Goal: Task Accomplishment & Management: Complete application form

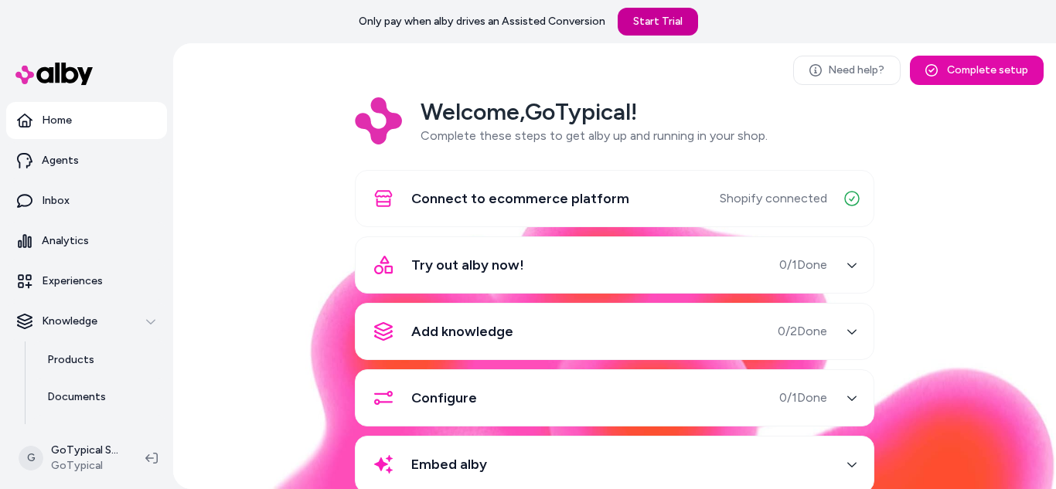
click at [658, 22] on link "Start Trial" at bounding box center [658, 22] width 80 height 28
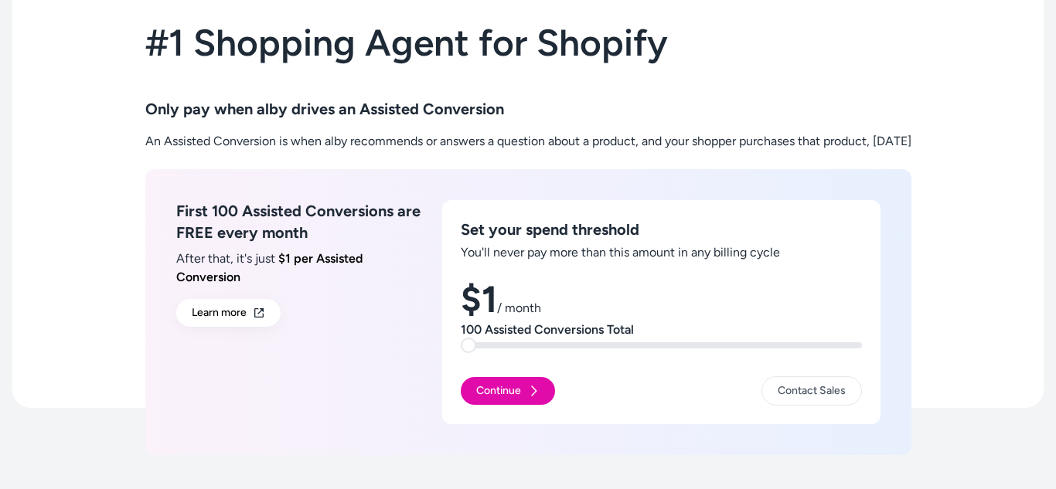
scroll to position [90, 0]
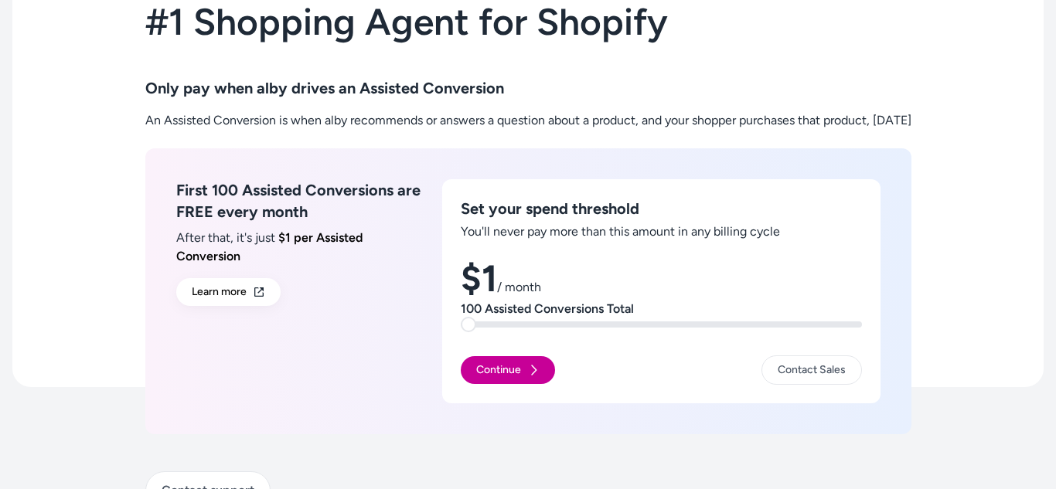
click at [531, 375] on icon at bounding box center [533, 370] width 5 height 10
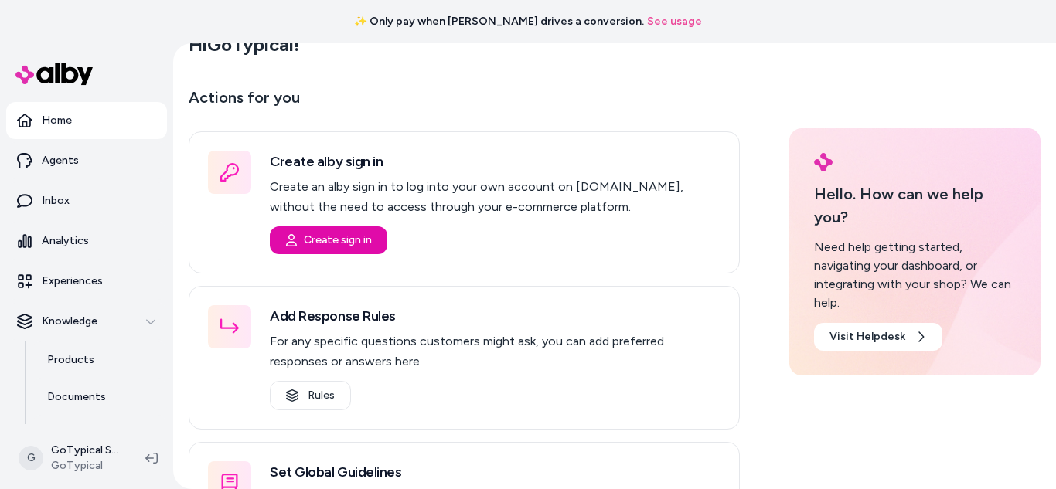
scroll to position [31, 0]
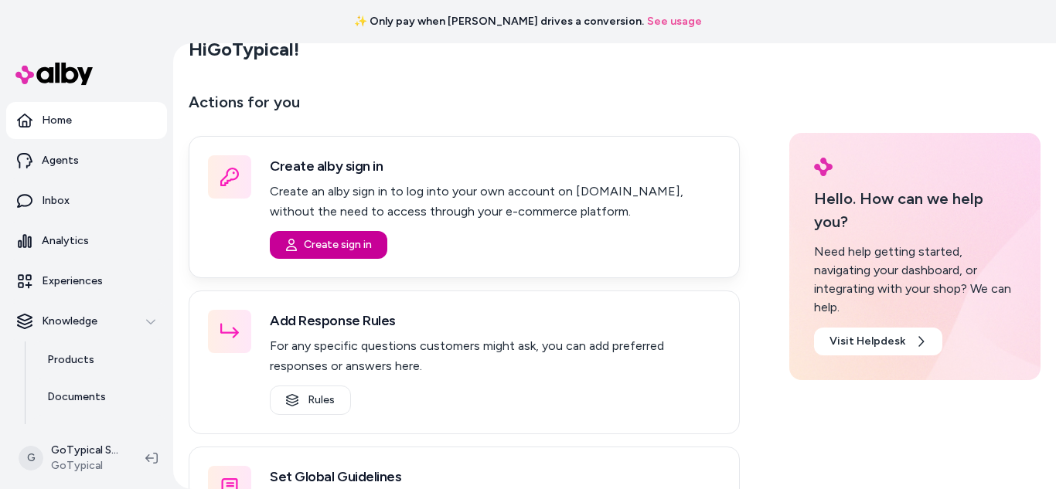
click at [352, 248] on button "Create sign in" at bounding box center [329, 245] width 118 height 28
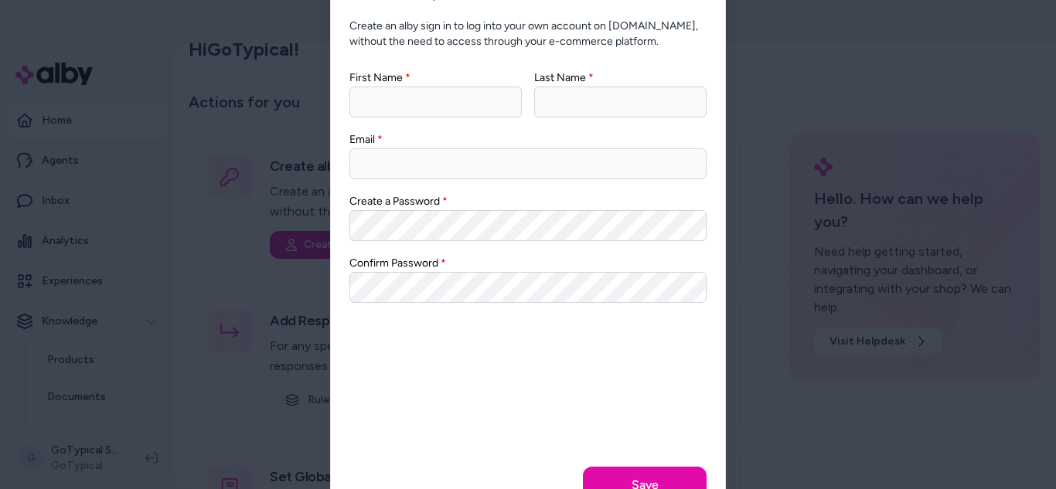
click at [391, 109] on input "First Name" at bounding box center [435, 102] width 172 height 31
type input "********"
click at [557, 110] on input "Last Name" at bounding box center [620, 102] width 172 height 31
type input "******"
click at [537, 165] on input "Email" at bounding box center [527, 163] width 357 height 31
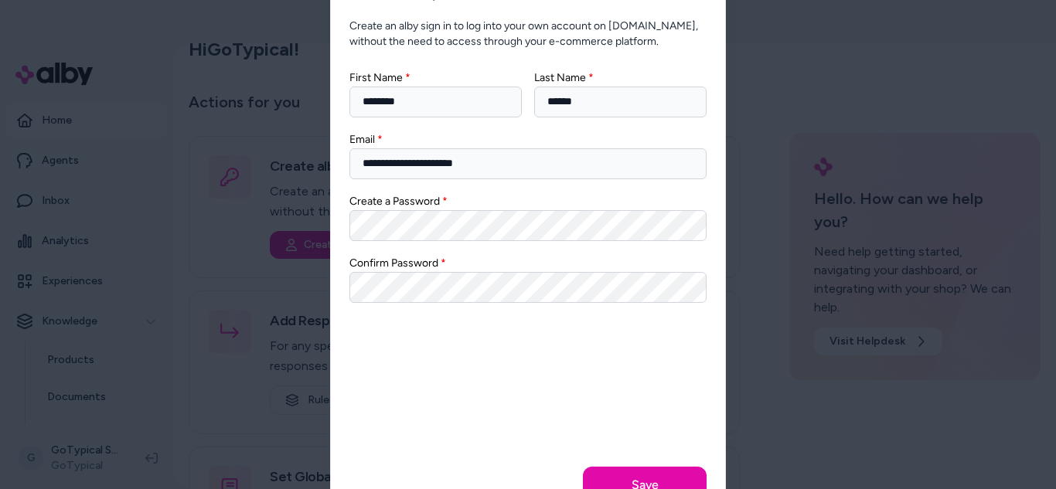
type input "**********"
click at [620, 475] on button "Save" at bounding box center [645, 485] width 124 height 37
click at [652, 472] on button "Save" at bounding box center [645, 485] width 124 height 37
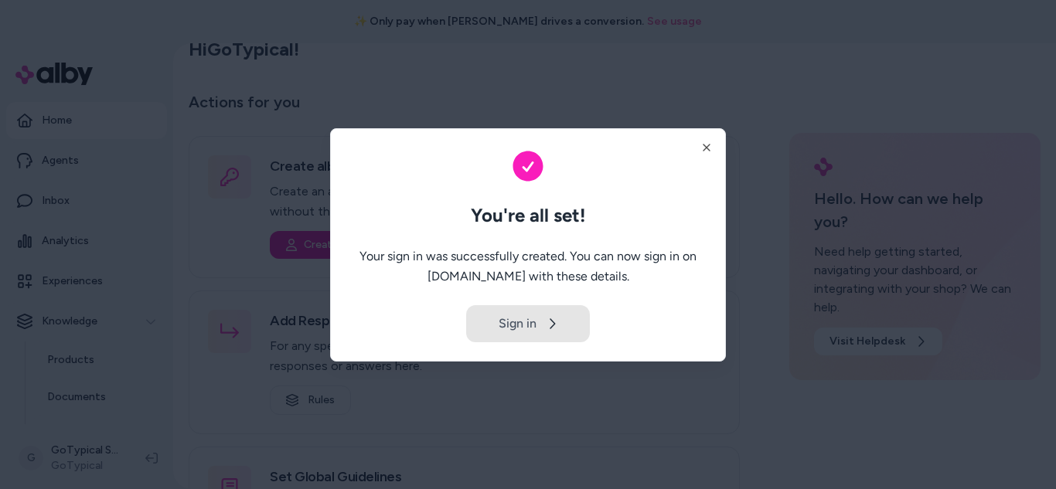
click at [535, 334] on button "Sign in" at bounding box center [528, 323] width 124 height 37
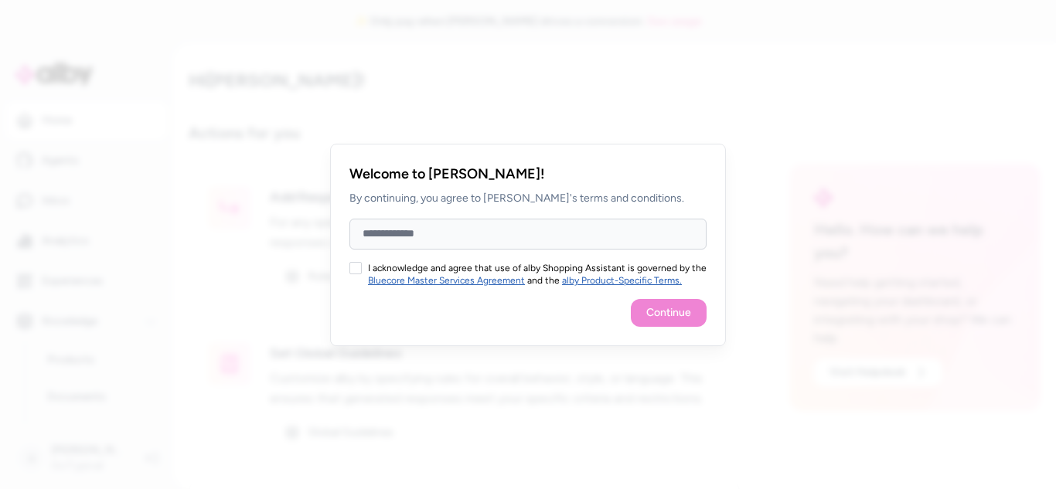
click at [495, 238] on input "Full Name" at bounding box center [527, 234] width 357 height 31
type input "********"
click at [358, 266] on button "I acknowledge and agree that use of alby Shopping Assistant is governed by the …" at bounding box center [355, 268] width 12 height 12
click at [694, 319] on button "Continue" at bounding box center [669, 313] width 76 height 28
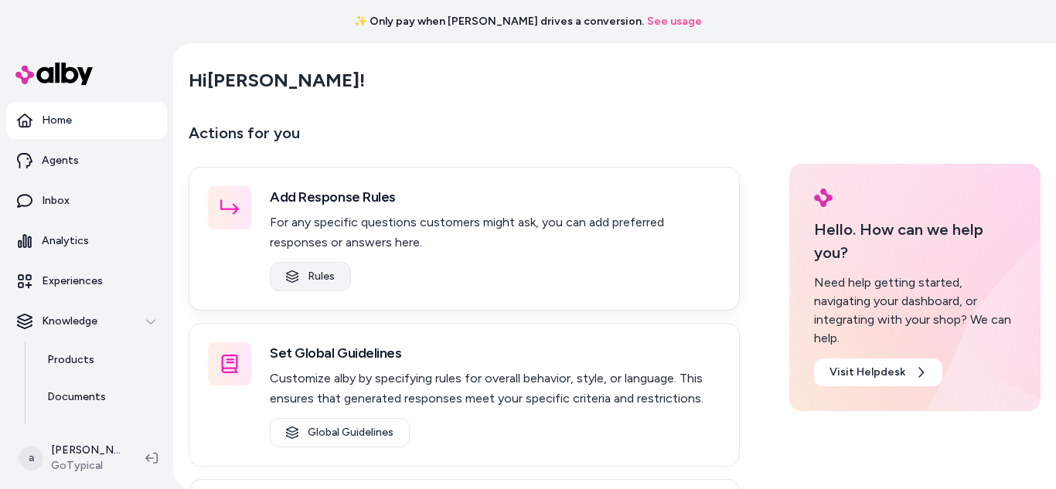
click at [336, 274] on link "Rules" at bounding box center [310, 276] width 81 height 29
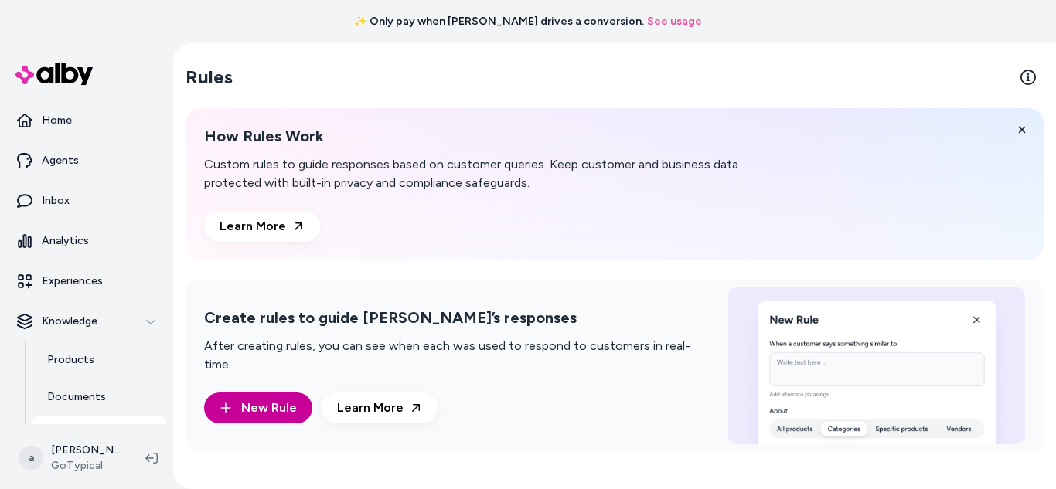
click at [279, 399] on span "New Rule" at bounding box center [269, 408] width 56 height 19
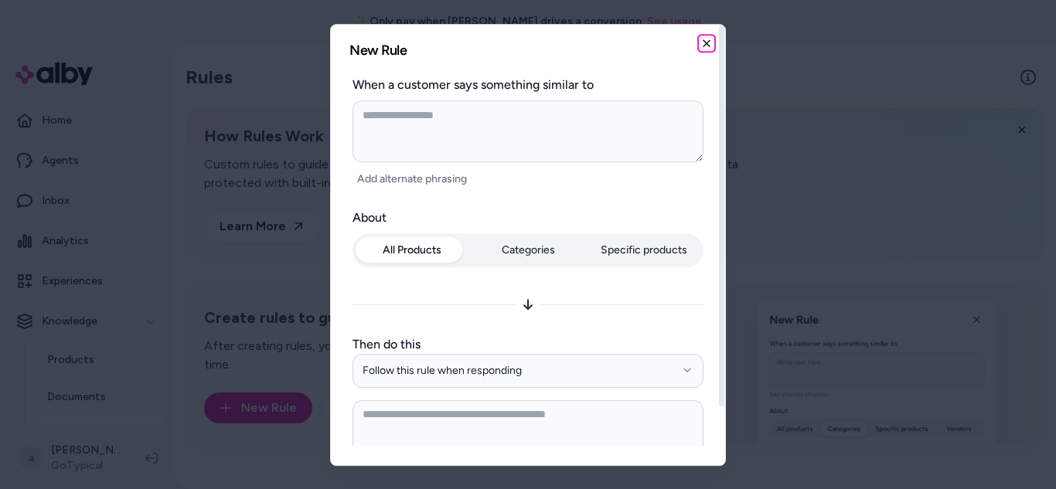
click at [709, 44] on icon "button" at bounding box center [706, 43] width 12 height 12
type textarea "*"
